Goal: Task Accomplishment & Management: Manage account settings

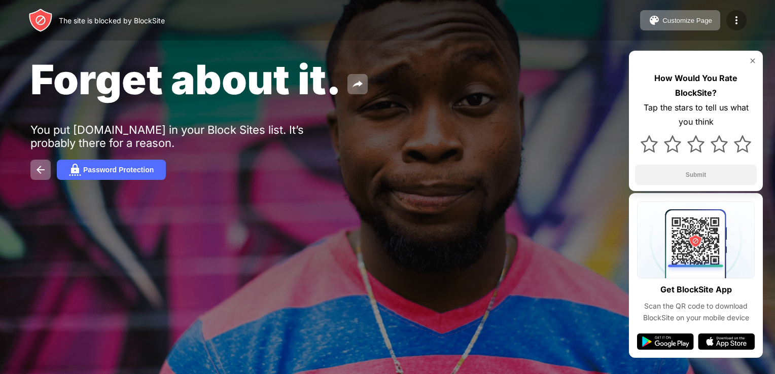
click at [730, 20] on div at bounding box center [736, 20] width 20 height 20
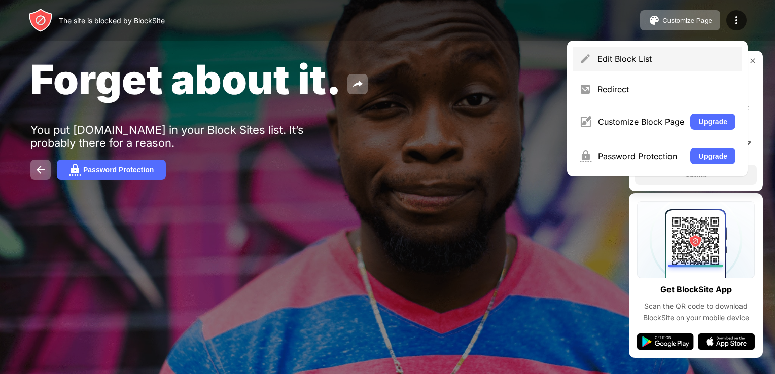
click at [677, 53] on div "Edit Block List" at bounding box center [657, 59] width 168 height 24
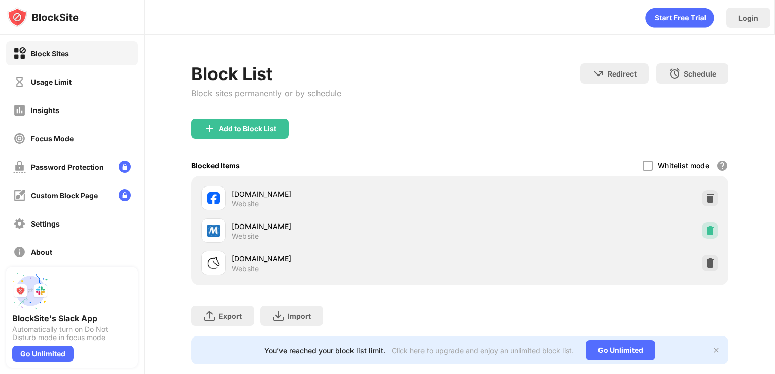
click at [705, 231] on img at bounding box center [710, 231] width 10 height 10
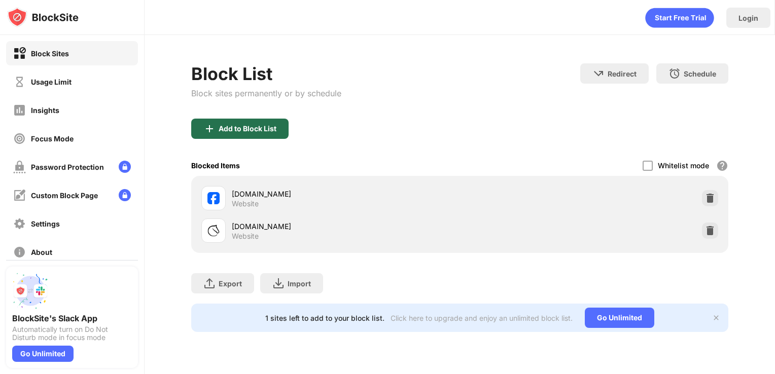
click at [261, 125] on div "Add to Block List" at bounding box center [248, 129] width 58 height 8
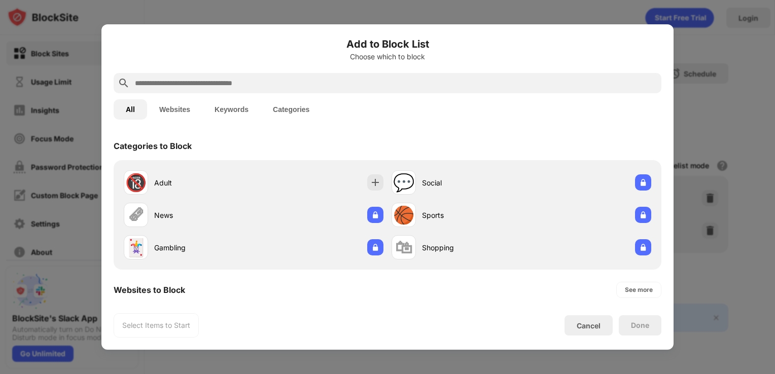
click at [191, 107] on button "Websites" at bounding box center [174, 109] width 55 height 20
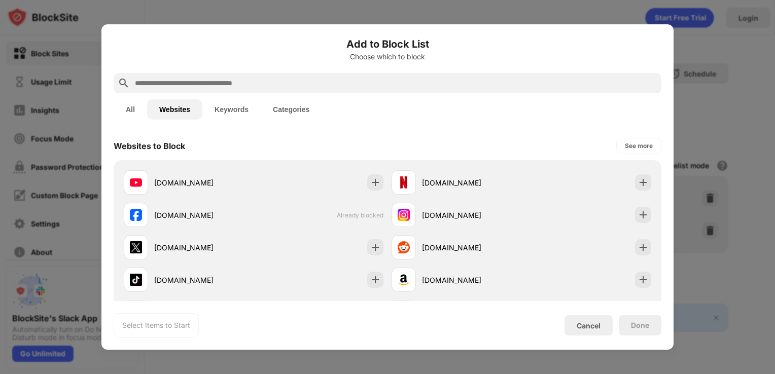
click at [227, 89] on div at bounding box center [388, 83] width 548 height 20
click at [240, 85] on input "text" at bounding box center [396, 83] width 524 height 12
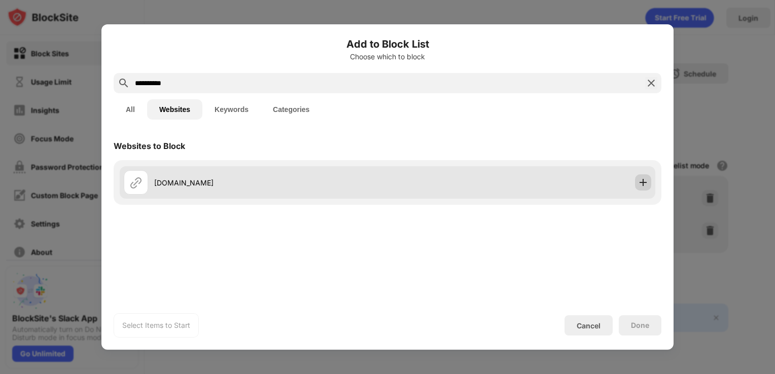
type input "**********"
click at [637, 184] on div at bounding box center [643, 183] width 16 height 16
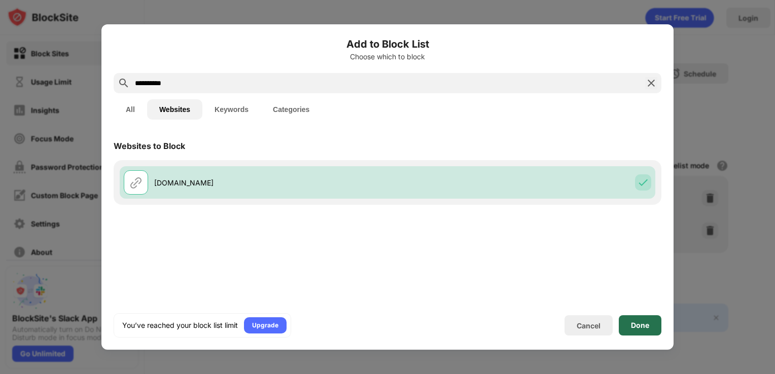
click at [649, 329] on div "Done" at bounding box center [640, 326] width 43 height 20
